Goal: Transaction & Acquisition: Purchase product/service

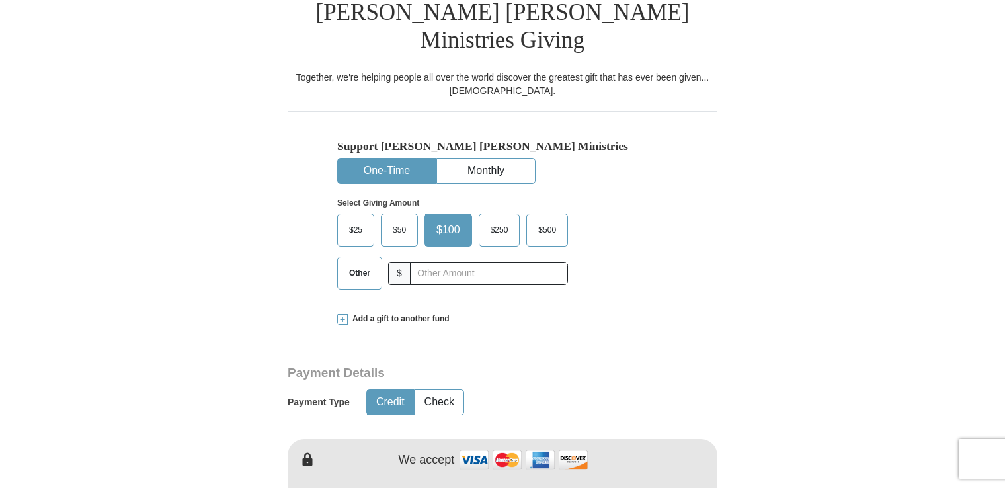
scroll to position [348, 0]
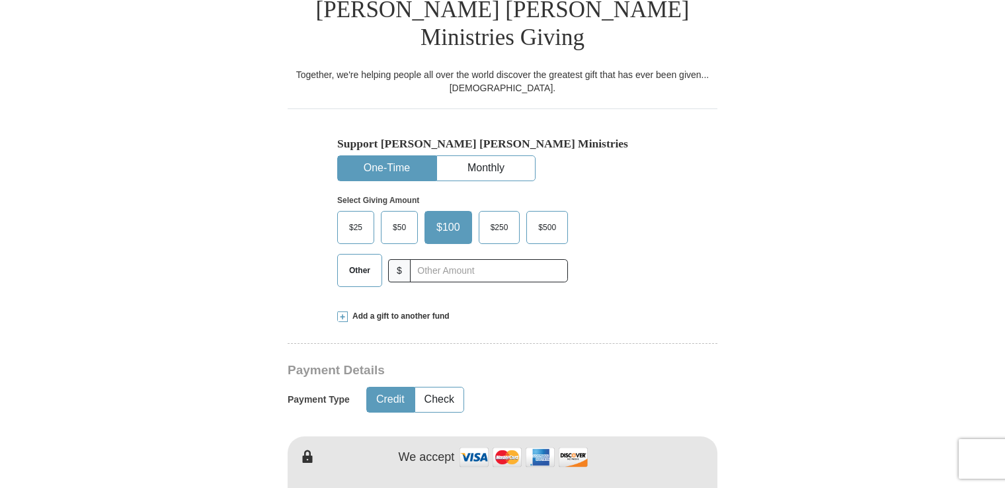
click at [405, 218] on span "$50" at bounding box center [399, 228] width 26 height 20
click at [0, 0] on input "$50" at bounding box center [0, 0] width 0 height 0
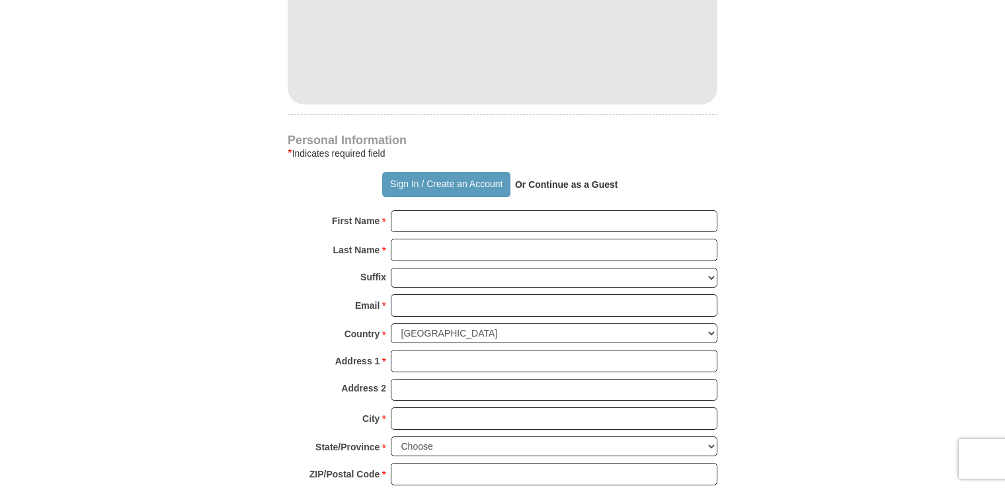
scroll to position [555, 0]
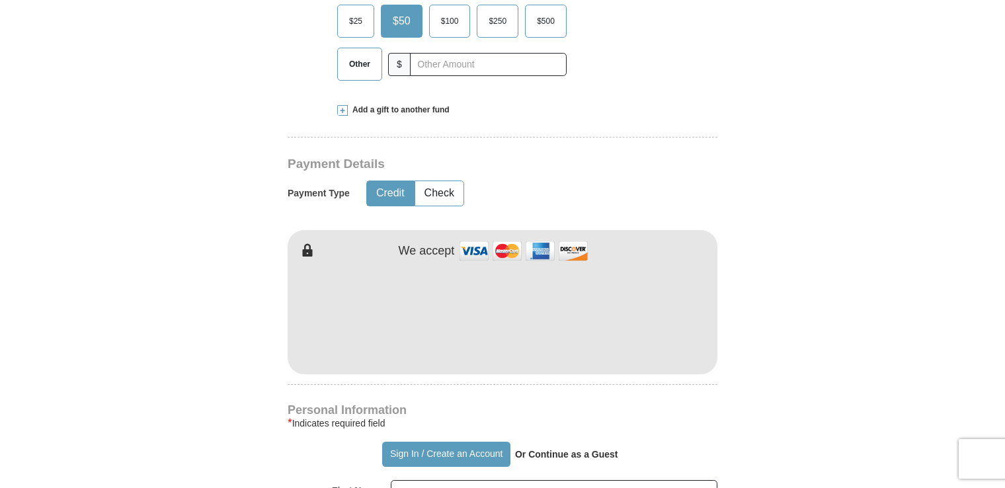
click at [600, 415] on div "* Indicates required field" at bounding box center [503, 423] width 430 height 16
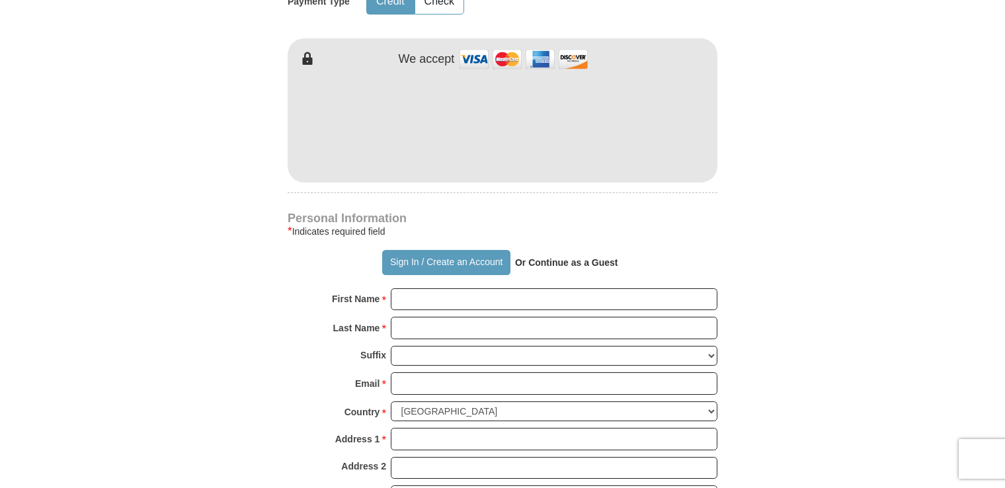
scroll to position [760, 0]
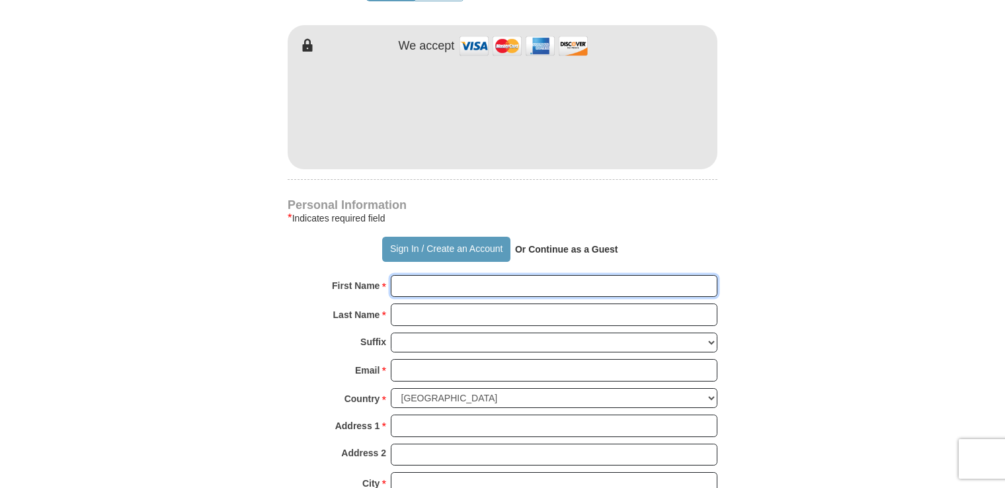
click at [515, 275] on input "First Name *" at bounding box center [554, 286] width 327 height 22
type input "[PERSON_NAME]"
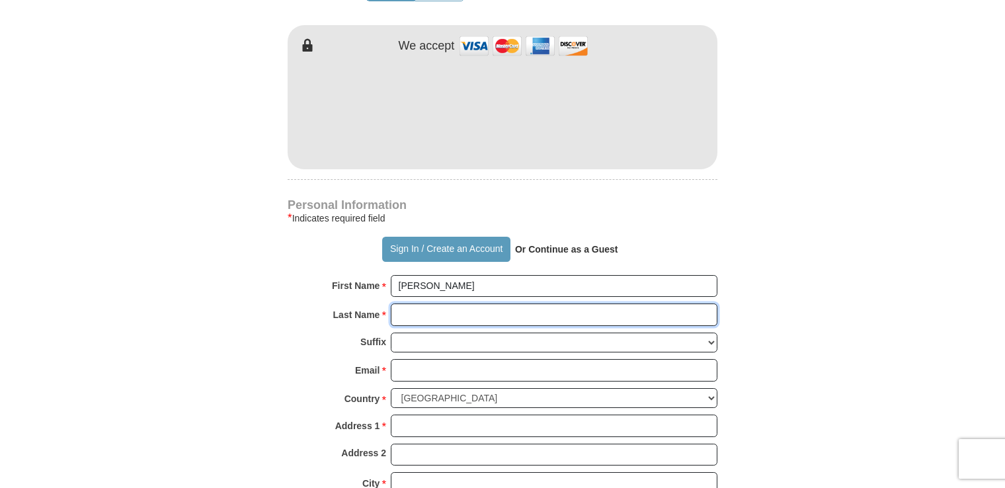
type input "Padiernos"
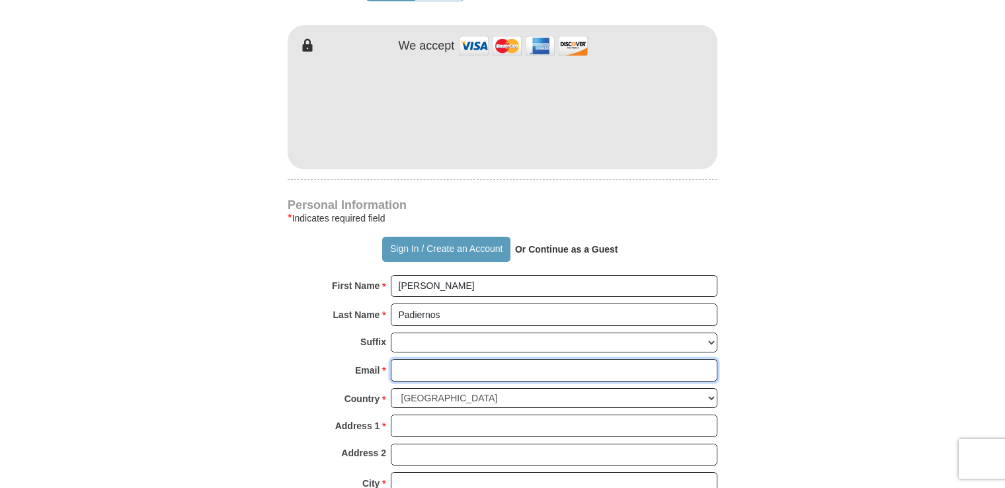
type input "[EMAIL_ADDRESS][DOMAIN_NAME]"
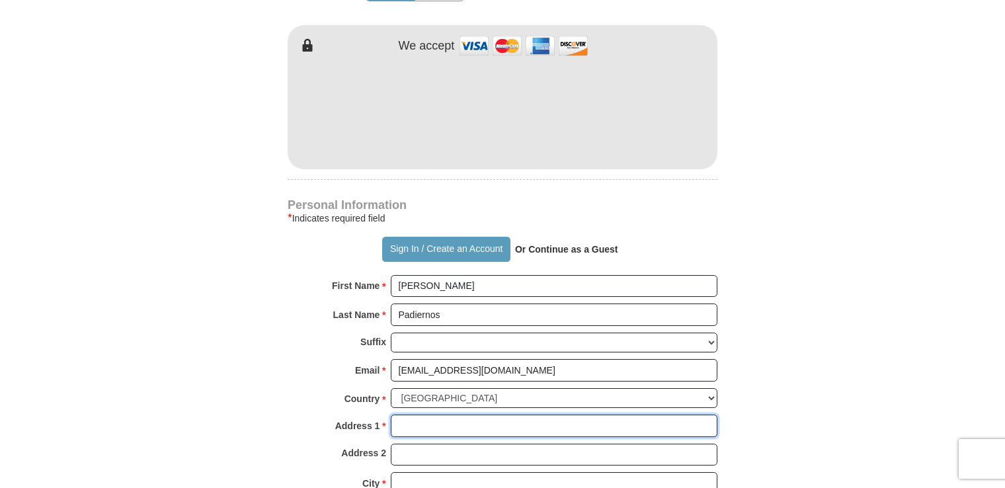
type input "[STREET_ADDRESS]"
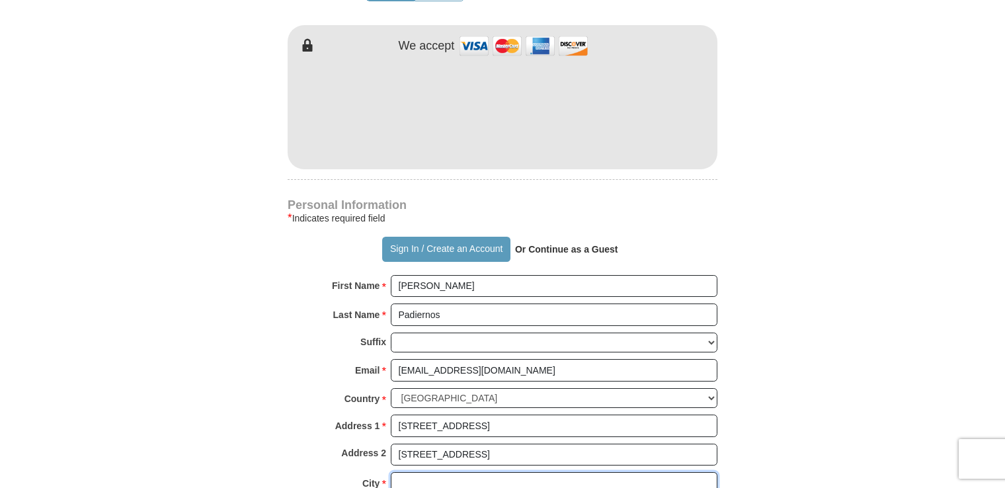
type input "[PERSON_NAME]"
select select "MI"
type input "48089"
type input "[PHONE_NUMBER]"
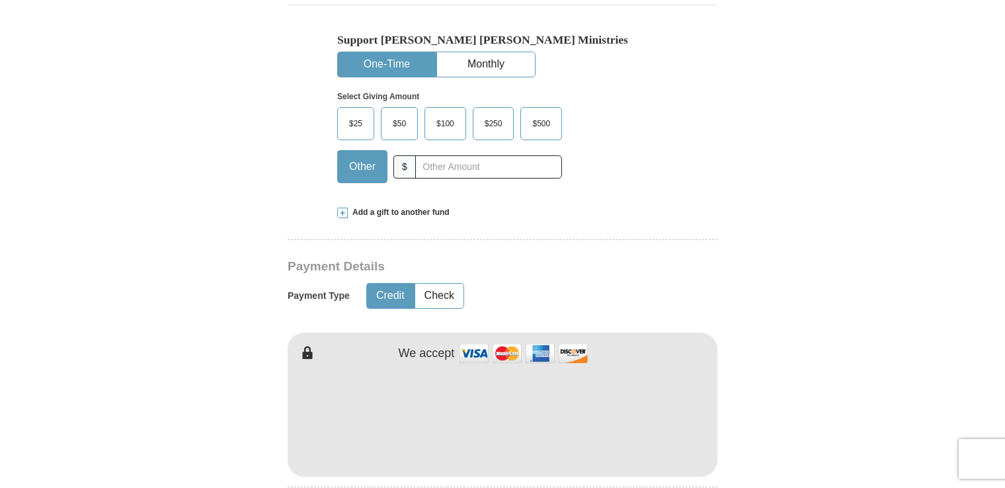
scroll to position [415, 0]
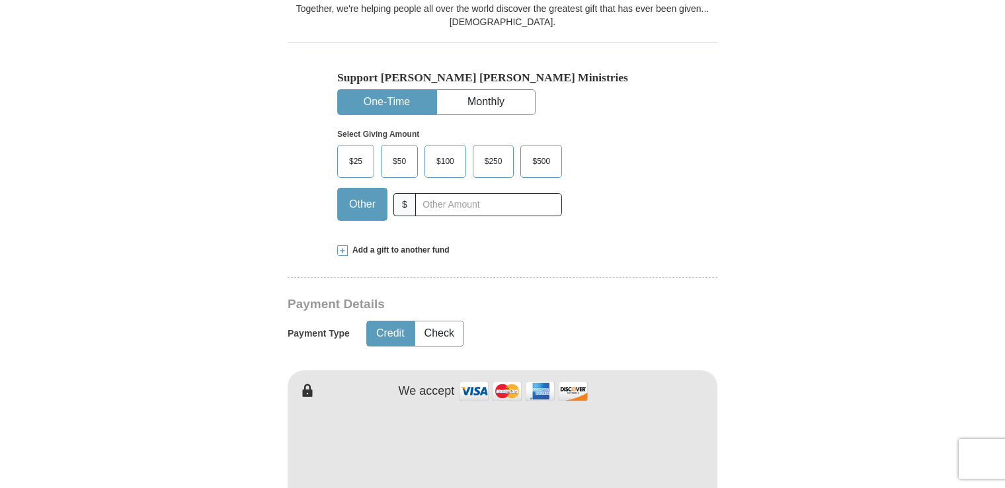
click at [401, 151] on span "$50" at bounding box center [399, 161] width 26 height 20
click at [0, 0] on input "$50" at bounding box center [0, 0] width 0 height 0
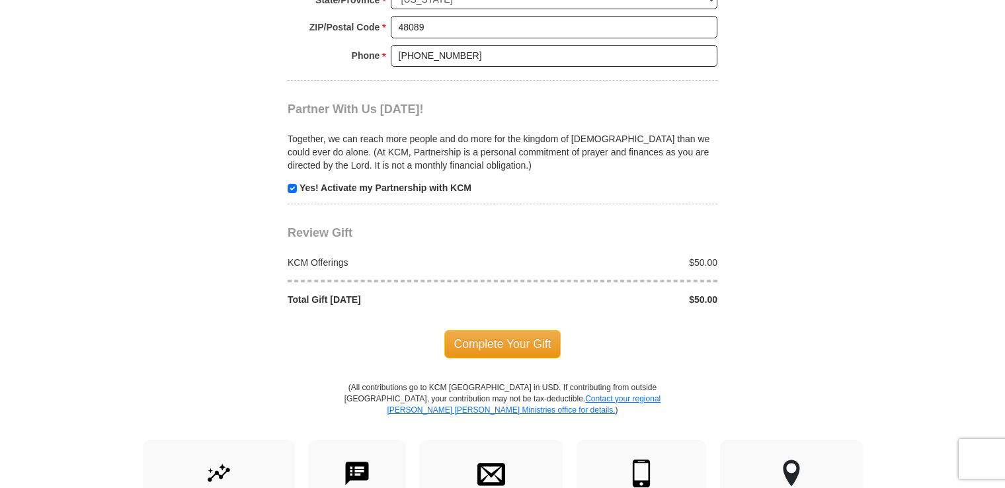
scroll to position [1277, 0]
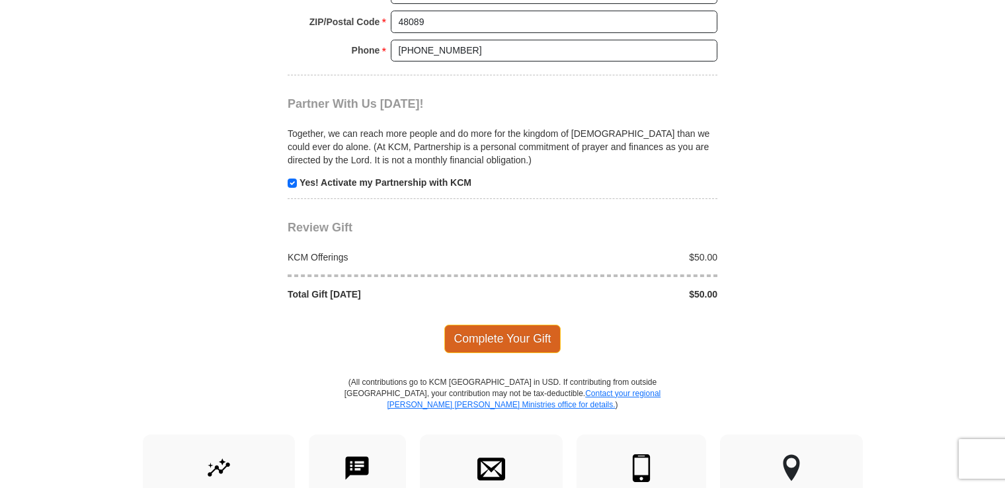
click at [493, 325] on span "Complete Your Gift" at bounding box center [502, 339] width 117 height 28
